Goal: Check status: Check status

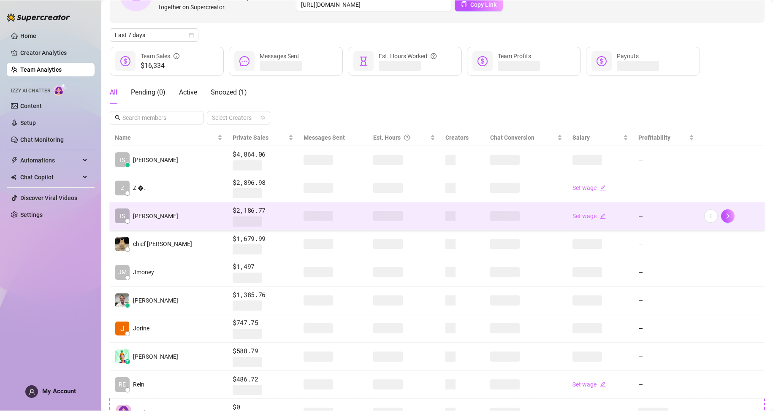
scroll to position [84, 0]
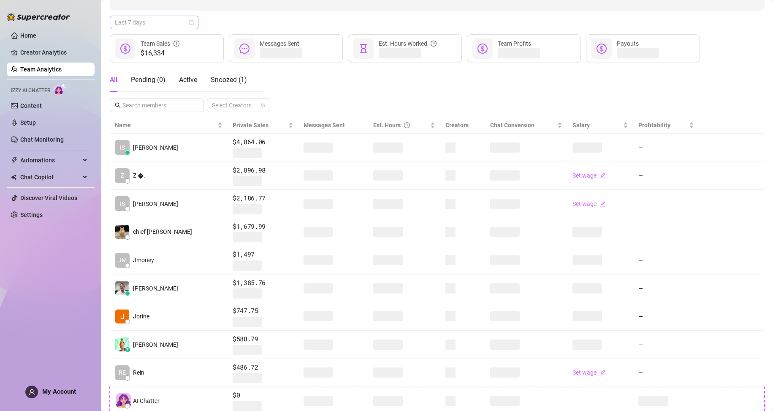
drag, startPoint x: 155, startPoint y: 16, endPoint x: 156, endPoint y: 22, distance: 6.5
click at [155, 16] on div "Last 7 days" at bounding box center [154, 23] width 89 height 14
click at [149, 98] on div "Custom date" at bounding box center [154, 94] width 85 height 14
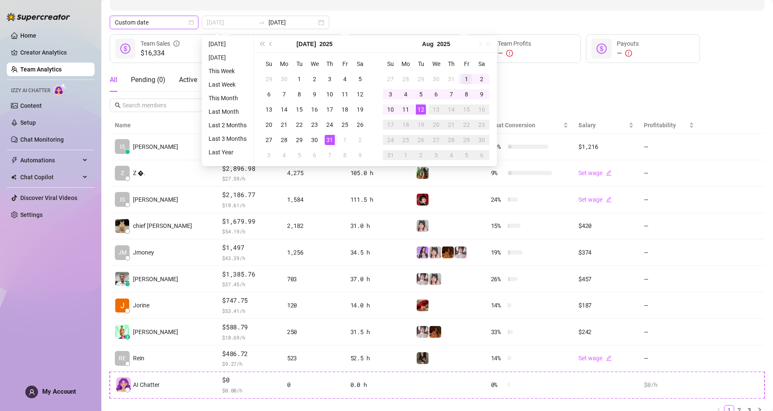
type input "[DATE]"
click at [460, 80] on td "1" at bounding box center [466, 78] width 15 height 15
type input "[DATE]"
click at [422, 110] on div "12" at bounding box center [421, 109] width 10 height 10
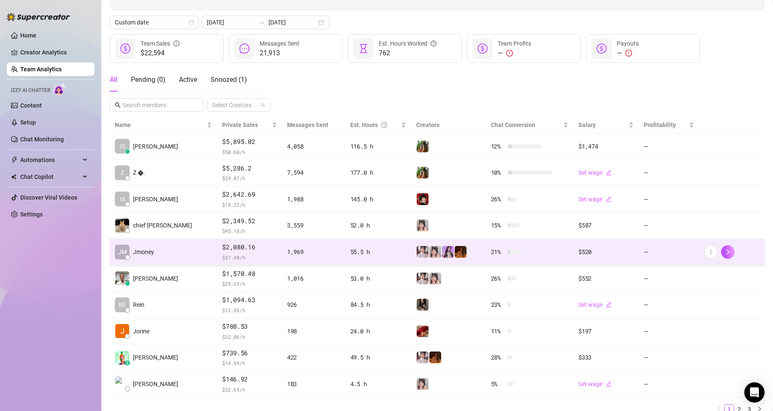
click at [217, 256] on td "$2,080.16 $ 37.48 /h" at bounding box center [249, 252] width 65 height 27
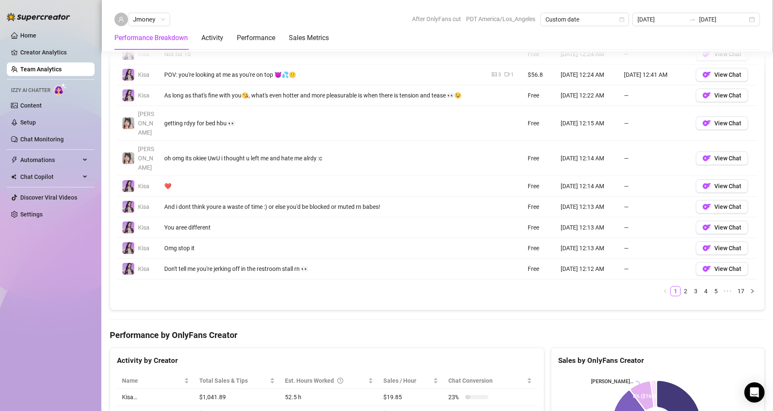
scroll to position [676, 0]
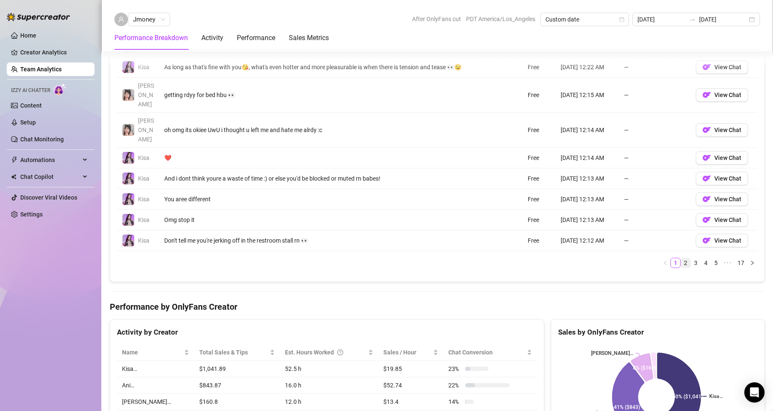
click at [681, 259] on link "2" at bounding box center [685, 263] width 9 height 9
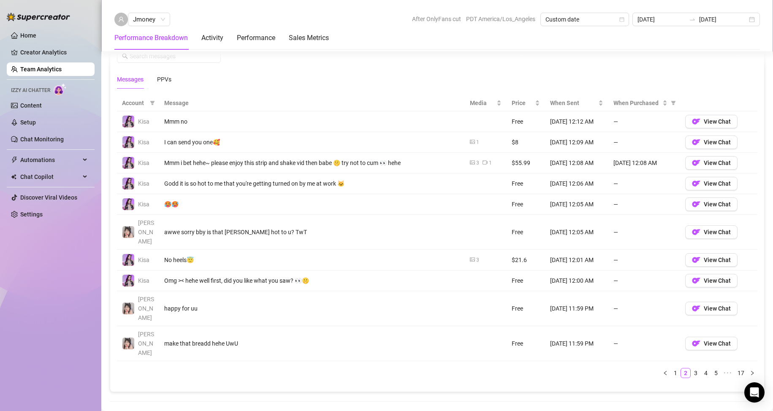
scroll to position [549, 0]
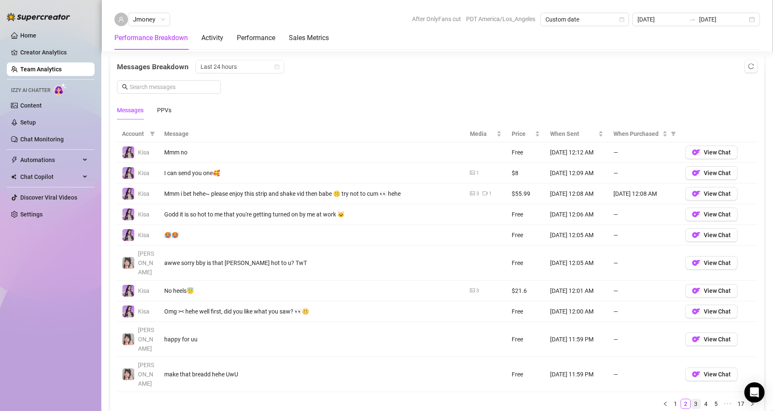
click at [691, 399] on li "3" at bounding box center [696, 404] width 10 height 10
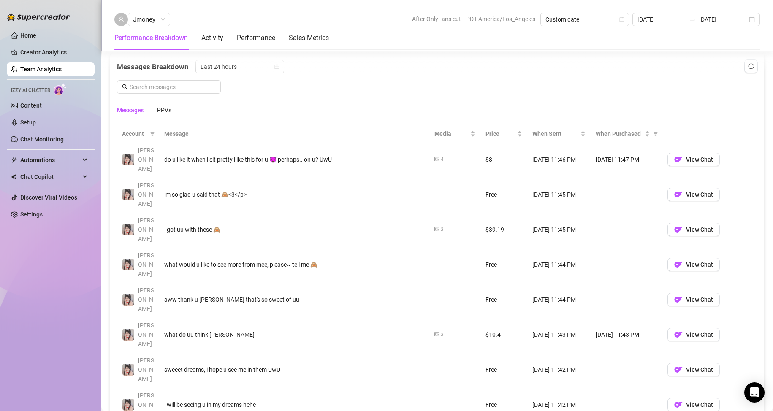
click at [297, 90] on div "Messages Breakdown Last 24 hours Messages PPVs" at bounding box center [437, 90] width 641 height 60
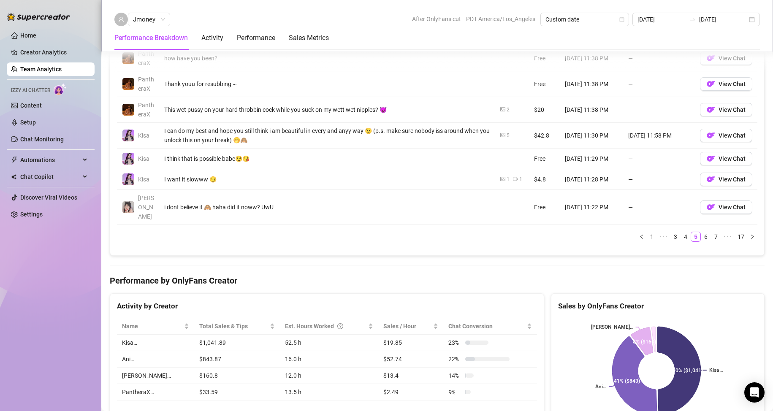
scroll to position [718, 0]
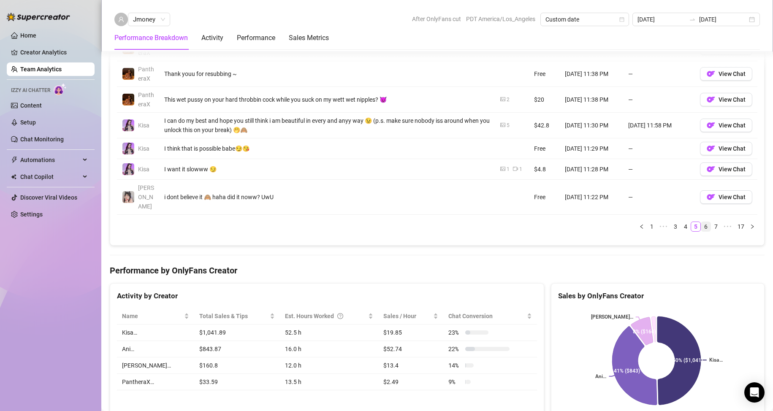
click at [702, 222] on link "6" at bounding box center [706, 226] width 9 height 9
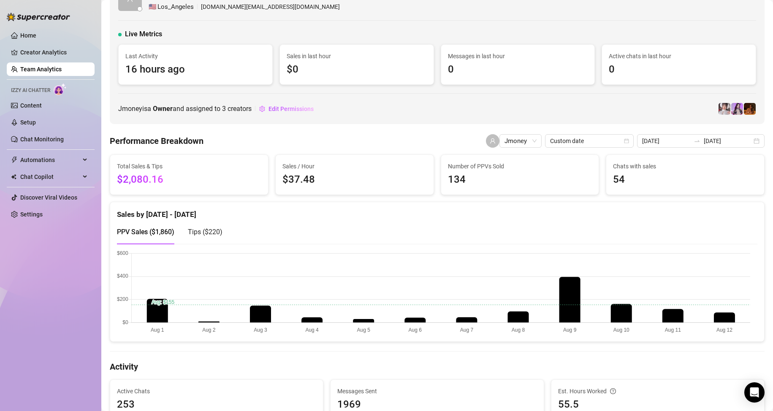
scroll to position [0, 0]
